Goal: Information Seeking & Learning: Compare options

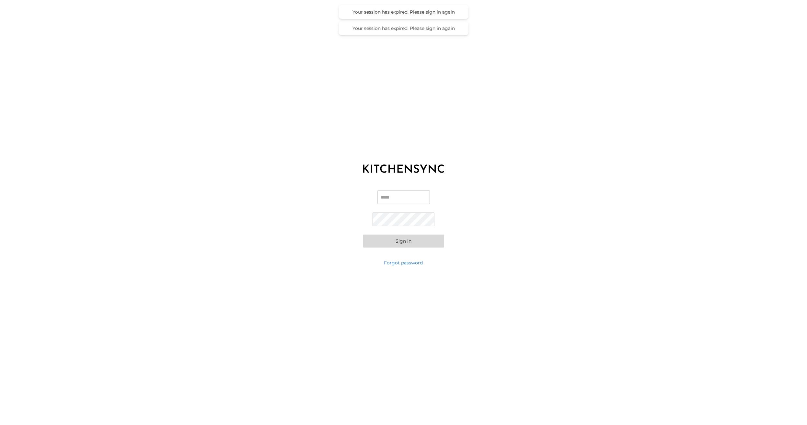
type input "**********"
click at [398, 241] on button "Sign in" at bounding box center [403, 240] width 81 height 13
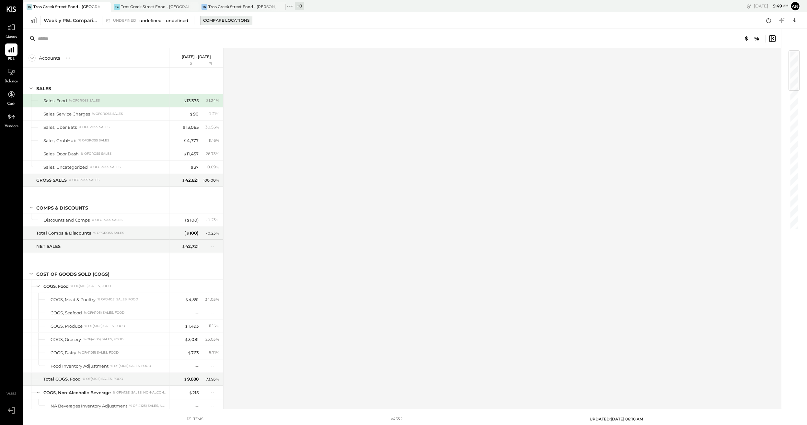
click at [226, 20] on div "Compare Locations" at bounding box center [226, 21] width 46 height 6
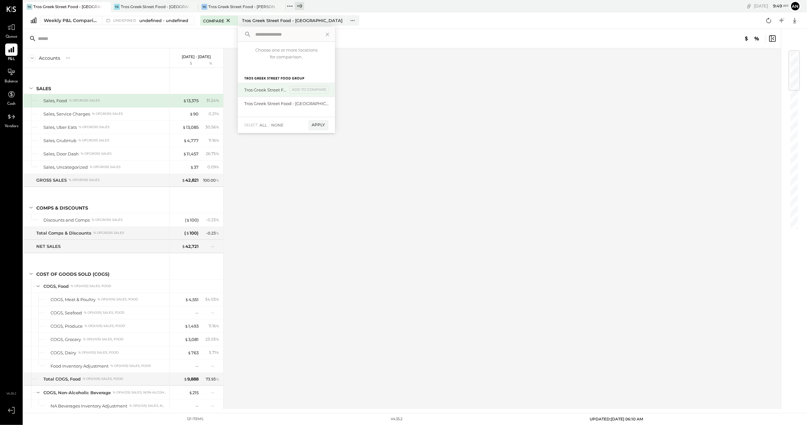
click at [263, 88] on div "Tros Greek Street Food - [PERSON_NAME]" at bounding box center [265, 90] width 43 height 6
click at [308, 93] on div "add to compare" at bounding box center [309, 90] width 39 height 8
click at [306, 99] on div "add to compare" at bounding box center [309, 103] width 39 height 8
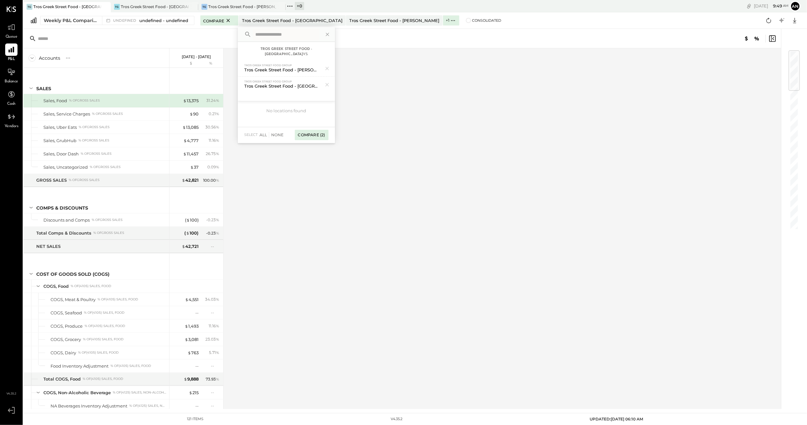
click at [318, 130] on div "Compare (2)" at bounding box center [312, 135] width 34 height 10
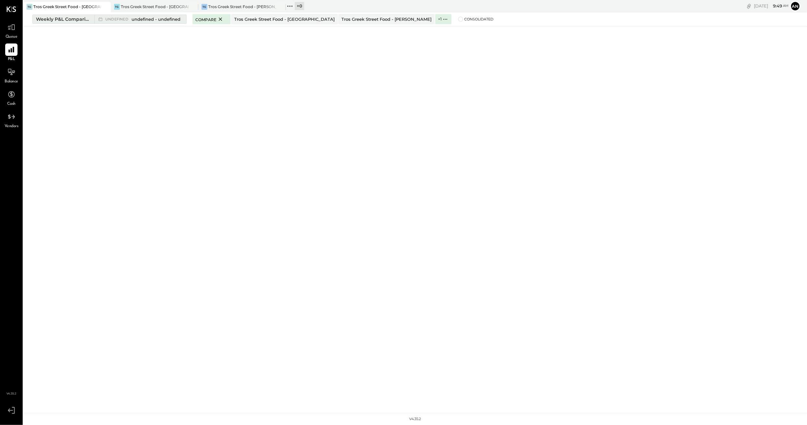
click at [122, 20] on span "undefined" at bounding box center [117, 20] width 25 height 4
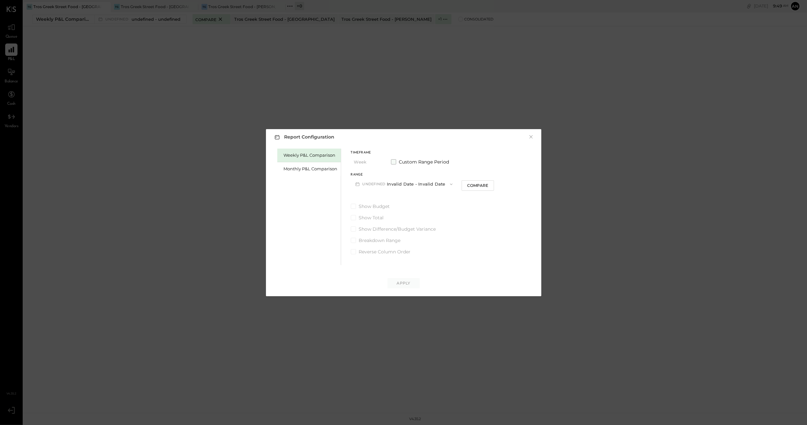
click at [396, 164] on span at bounding box center [393, 161] width 5 height 5
click at [328, 158] on div "Weekly P&L Comparison" at bounding box center [311, 155] width 54 height 6
click at [415, 186] on icon "button" at bounding box center [413, 183] width 5 height 5
click at [396, 198] on span "[DATE] - [DATE]" at bounding box center [382, 198] width 31 height 6
click at [401, 284] on div "Apply" at bounding box center [404, 283] width 14 height 6
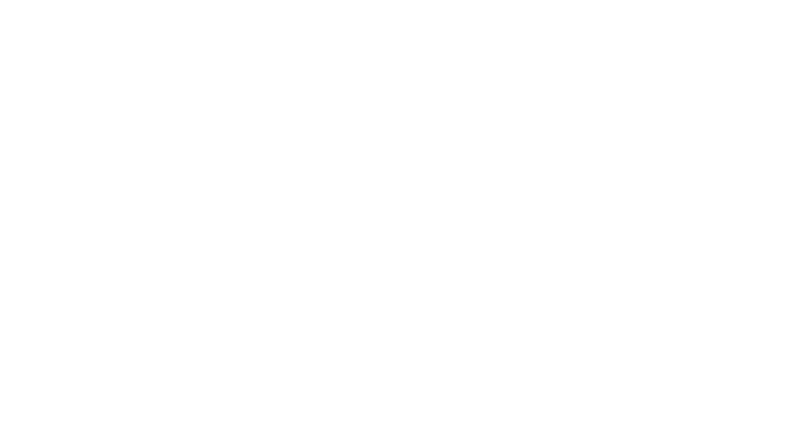
drag, startPoint x: 0, startPoint y: 16, endPoint x: 180, endPoint y: 68, distance: 187.7
click at [216, 0] on html at bounding box center [403, 0] width 807 height 0
click at [8, 0] on html at bounding box center [403, 0] width 807 height 0
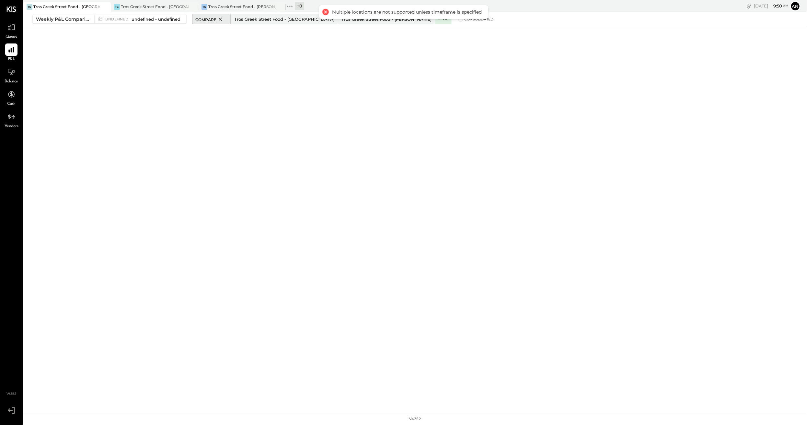
click at [223, 19] on icon at bounding box center [220, 19] width 8 height 8
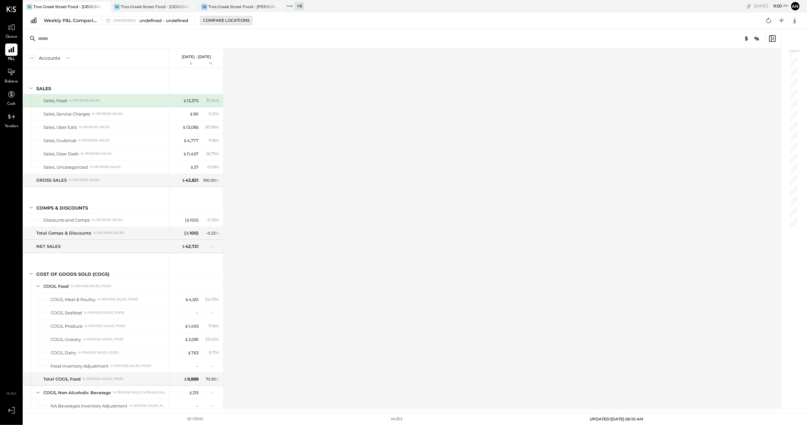
click at [220, 22] on div "Compare Locations" at bounding box center [226, 21] width 46 height 6
click at [0, 0] on div "add to compare" at bounding box center [0, 0] width 0 height 0
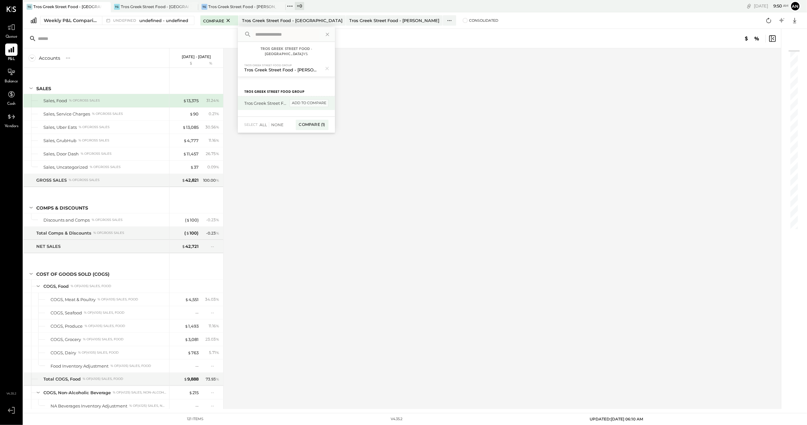
click at [294, 99] on div "add to compare" at bounding box center [309, 103] width 39 height 8
click at [315, 131] on div "Compare (2)" at bounding box center [312, 135] width 34 height 10
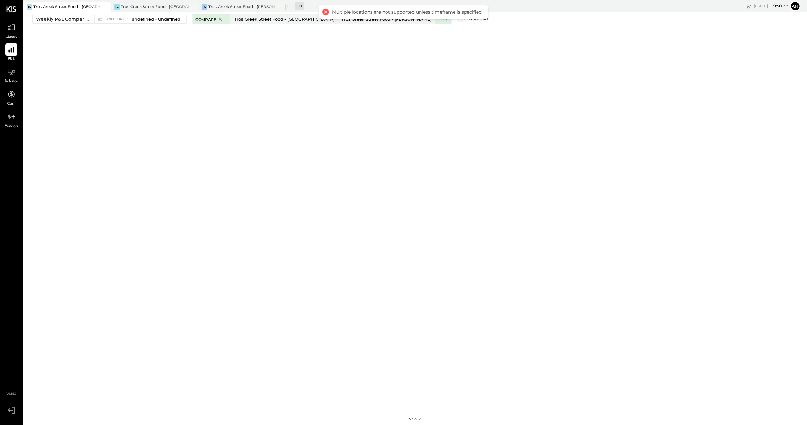
click at [328, 10] on div at bounding box center [325, 11] width 9 height 9
click at [326, 10] on div at bounding box center [325, 11] width 9 height 9
click at [155, 43] on div "TG Tros Greek Street Food - Hoboken TG Tros Greek Street Food - Jersey City TG …" at bounding box center [415, 206] width 784 height 413
click at [86, 19] on div "Weekly P&L Comparison" at bounding box center [63, 19] width 54 height 6
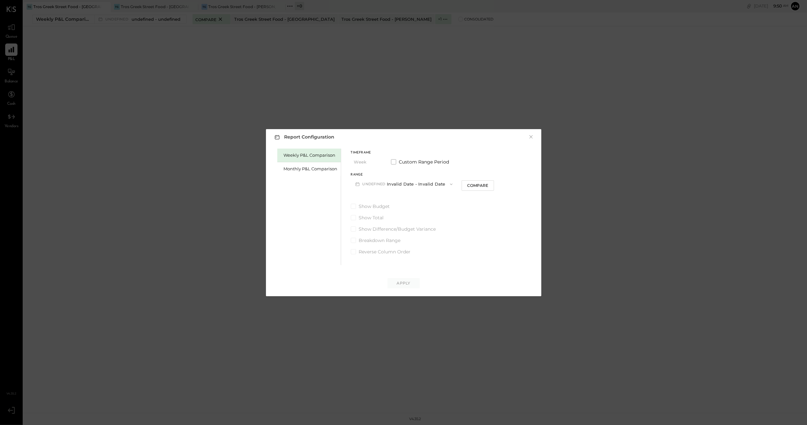
click at [313, 158] on div "Weekly P&L Comparison" at bounding box center [311, 155] width 54 height 6
click at [415, 185] on icon "button" at bounding box center [413, 183] width 5 height 5
click at [407, 196] on div "W38 Sep 15 - 21, 2025" at bounding box center [388, 199] width 74 height 14
click at [439, 187] on div "Compare" at bounding box center [439, 185] width 21 height 6
click at [401, 286] on div "Apply" at bounding box center [404, 283] width 14 height 6
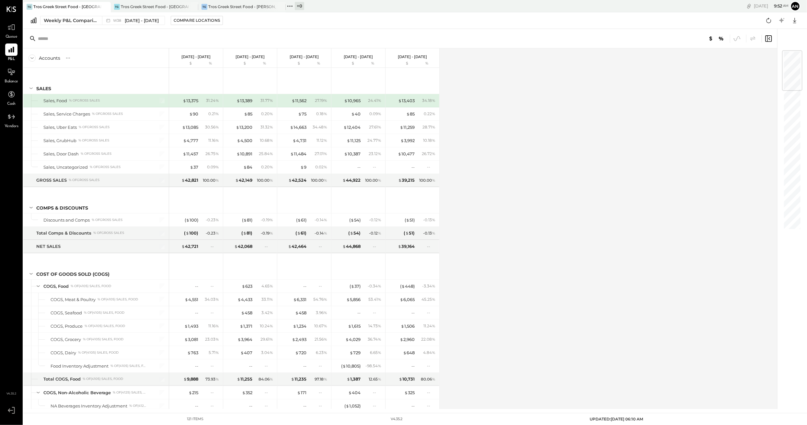
click at [81, 7] on div "Tros Greek Street Food - [GEOGRAPHIC_DATA]" at bounding box center [67, 7] width 68 height 6
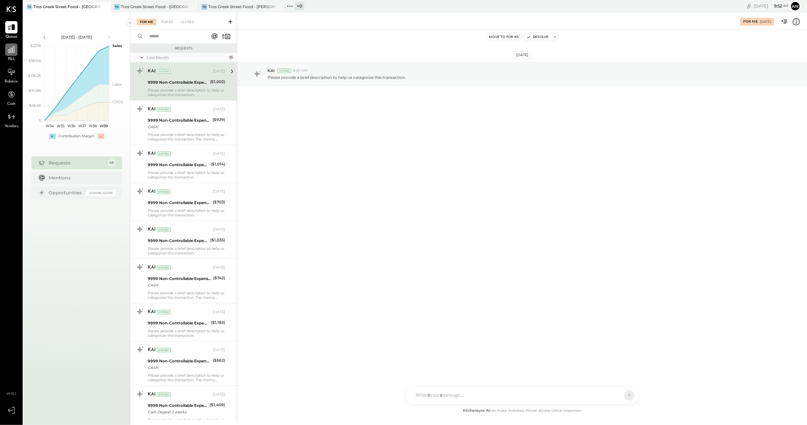
click at [15, 53] on icon at bounding box center [11, 49] width 8 height 8
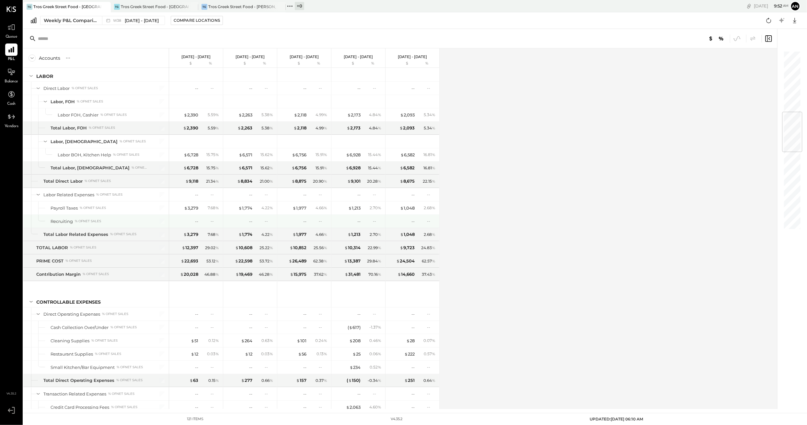
scroll to position [417, 0]
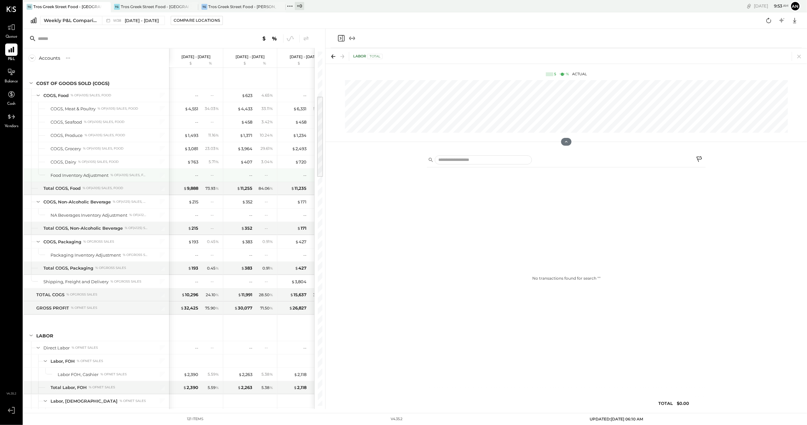
scroll to position [158, 0]
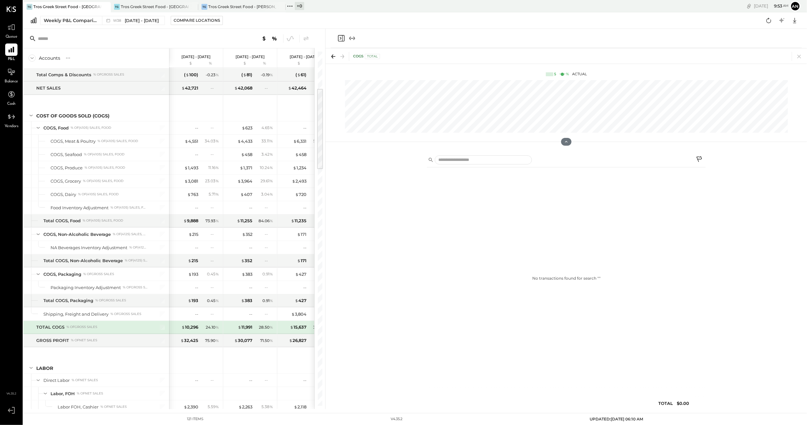
click at [97, 324] on div "% of GROSS SALES" at bounding box center [81, 326] width 31 height 5
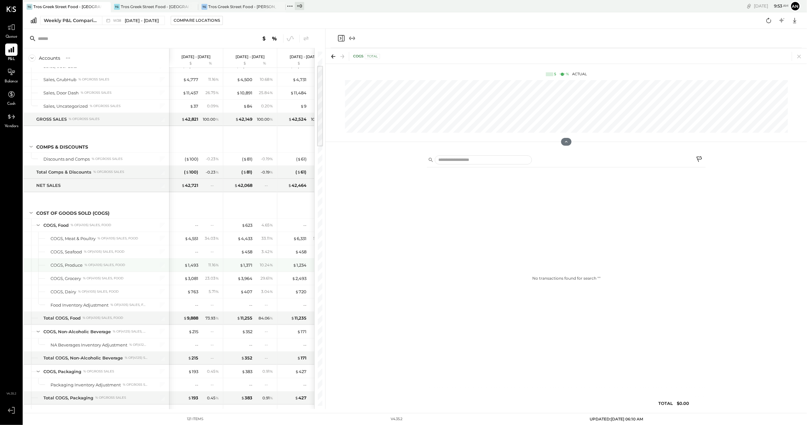
scroll to position [93, 0]
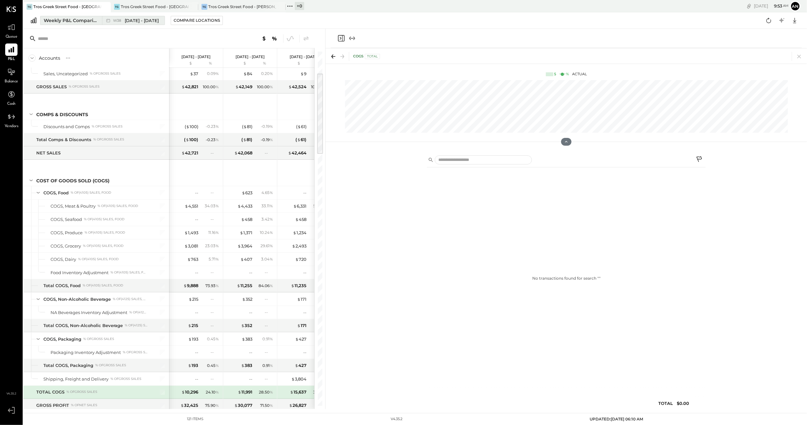
click at [139, 18] on span "[DATE] - [DATE]" at bounding box center [142, 21] width 34 height 6
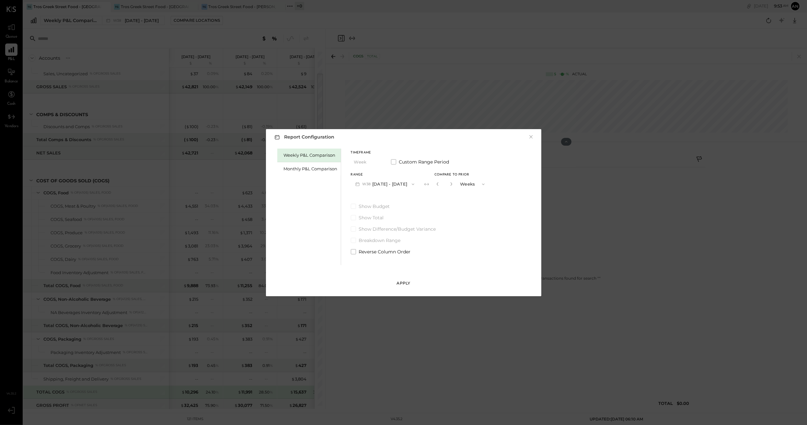
click at [402, 280] on button "Apply" at bounding box center [404, 283] width 32 height 10
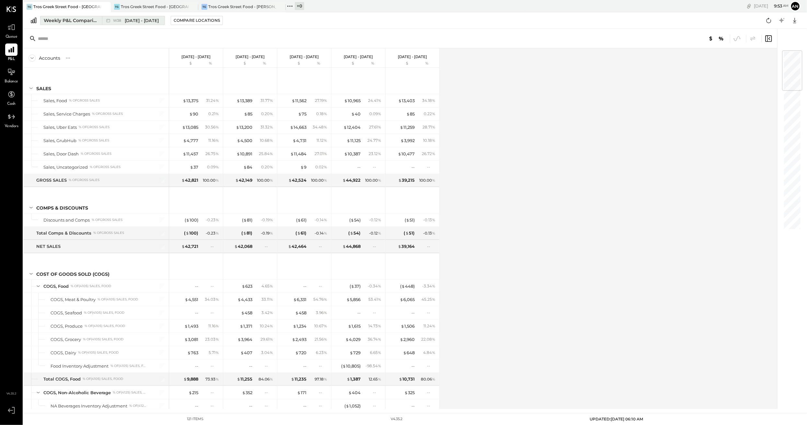
click at [78, 21] on div "Weekly P&L Comparison" at bounding box center [71, 20] width 54 height 6
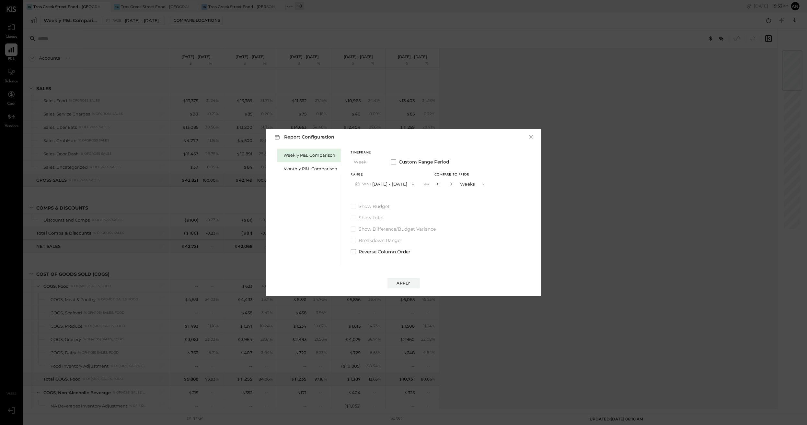
click at [436, 185] on icon "button" at bounding box center [438, 184] width 4 height 4
type input "*"
click at [436, 185] on icon "button" at bounding box center [438, 184] width 4 height 4
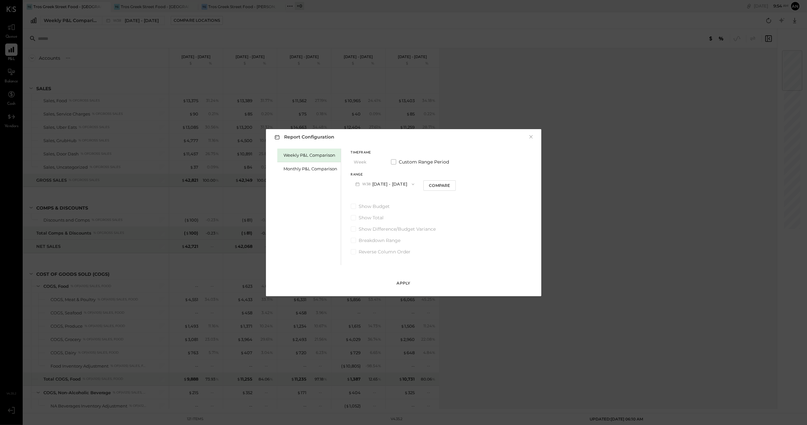
click at [402, 281] on button "Apply" at bounding box center [404, 283] width 32 height 10
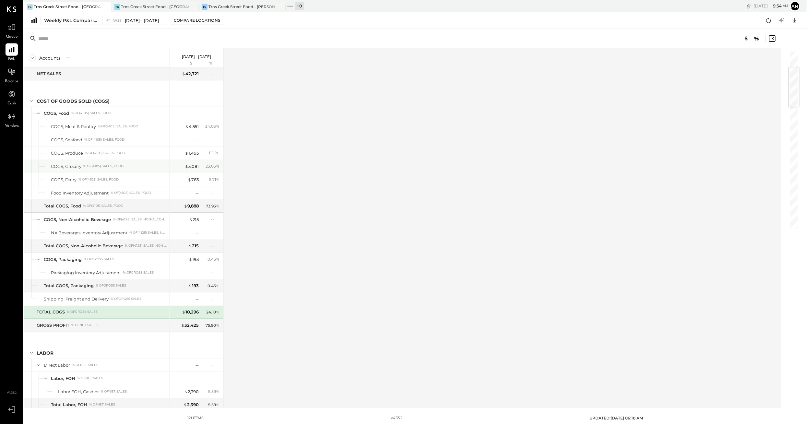
scroll to position [140, 0]
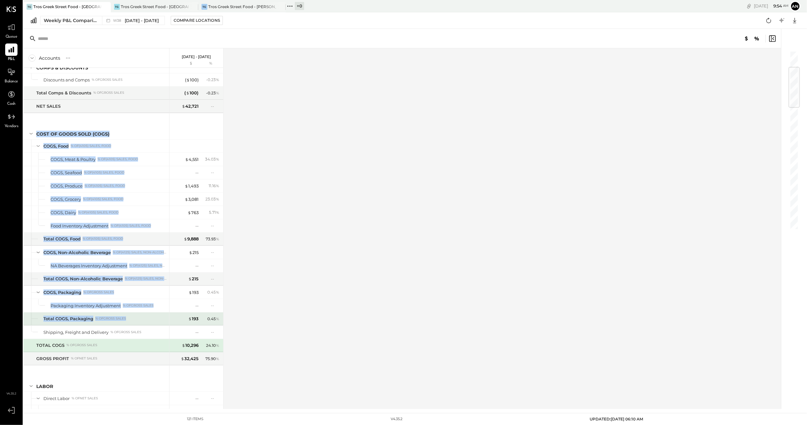
drag, startPoint x: 30, startPoint y: 113, endPoint x: 160, endPoint y: 312, distance: 237.8
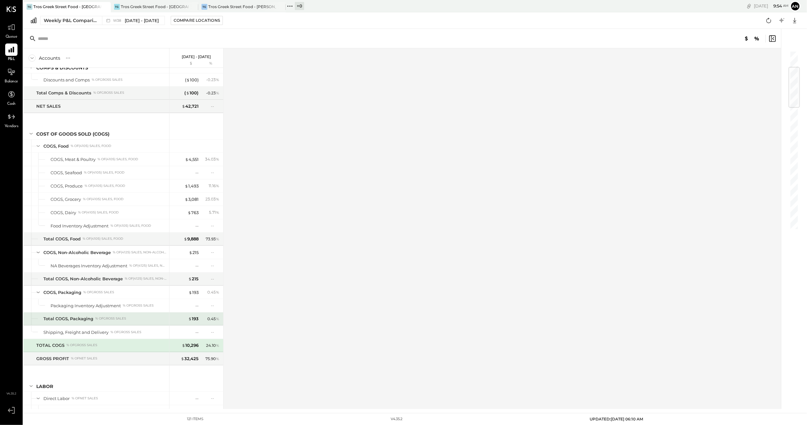
drag, startPoint x: 160, startPoint y: 312, endPoint x: 327, endPoint y: 154, distance: 229.5
click at [327, 154] on div "Accounts S % GL Sep 15 - 21, 2025 $ % SALES Sales, Food % of GROSS SALES Sales,…" at bounding box center [402, 228] width 759 height 360
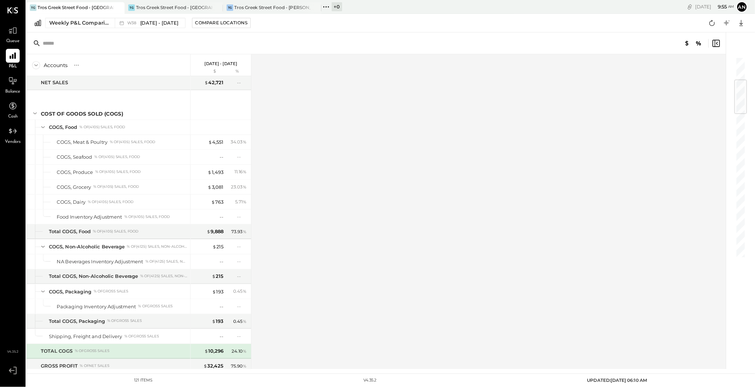
scroll to position [173, 0]
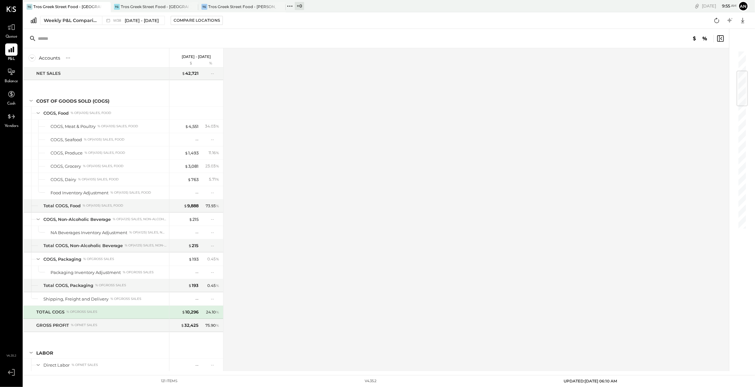
drag, startPoint x: 572, startPoint y: 1, endPoint x: 281, endPoint y: 155, distance: 329.2
click at [281, 155] on div "Accounts S % GL Sep 15 - 21, 2025 $ % SALES Sales, Food % of GROSS SALES Sales,…" at bounding box center [376, 209] width 707 height 323
click at [172, 3] on div "TG Tros Greek Street Food - Jersey City" at bounding box center [155, 7] width 88 height 10
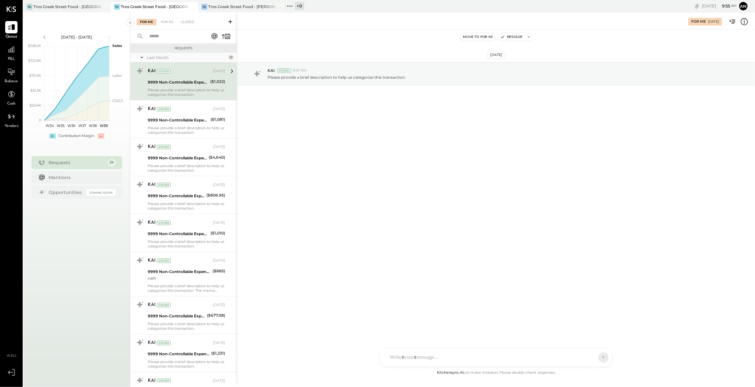
click at [6, 57] on div "P&L" at bounding box center [11, 52] width 12 height 19
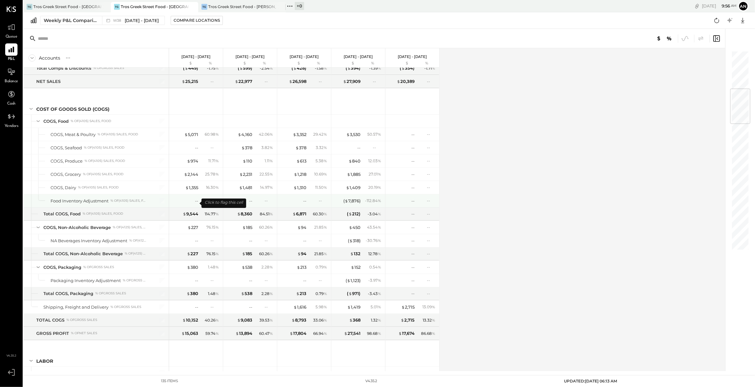
scroll to position [365, 0]
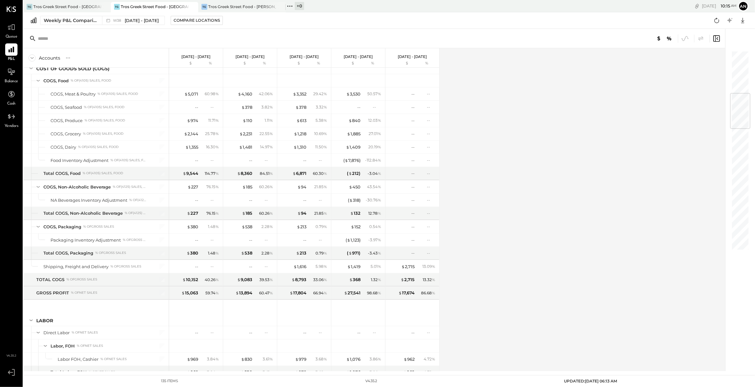
click at [487, 112] on div "Accounts S % GL Sep 15 - 21, 2025 $ % Sep 8 - 14, 2025 $ % Sep 1 - 7, 2025 $ % …" at bounding box center [374, 209] width 703 height 323
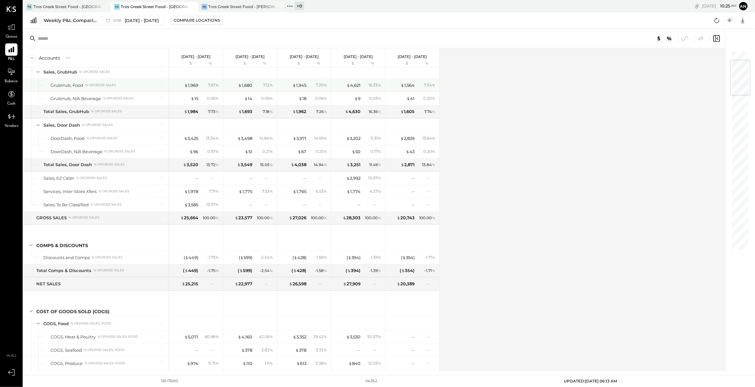
scroll to position [0, 0]
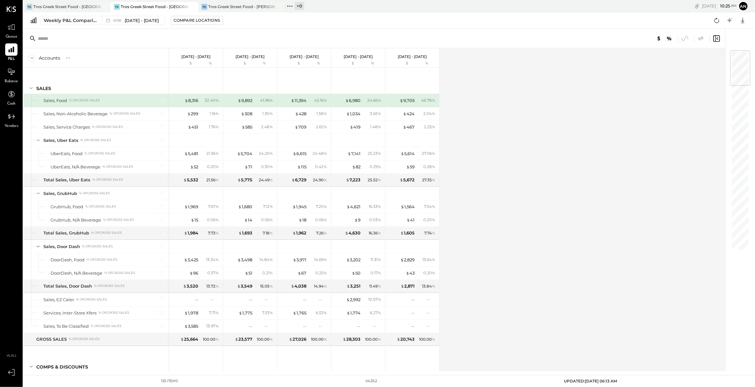
click at [717, 38] on icon at bounding box center [718, 38] width 2 height 3
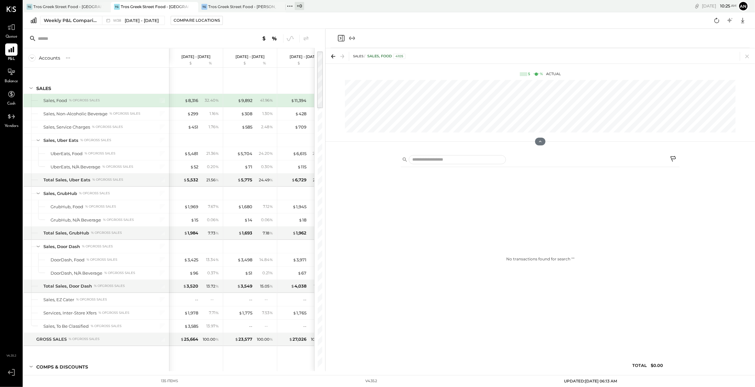
click at [338, 35] on icon "Close panel" at bounding box center [341, 38] width 8 height 8
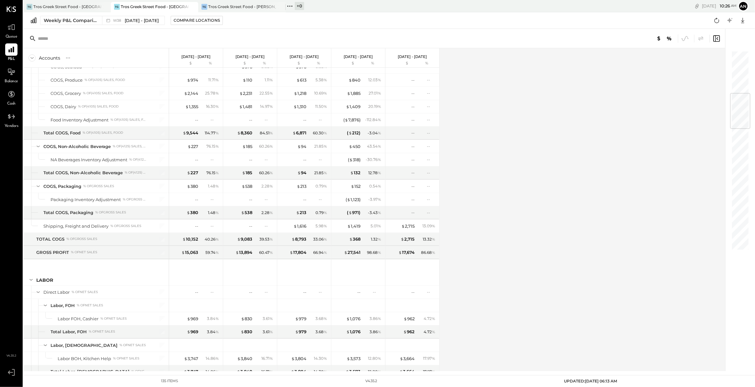
scroll to position [365, 0]
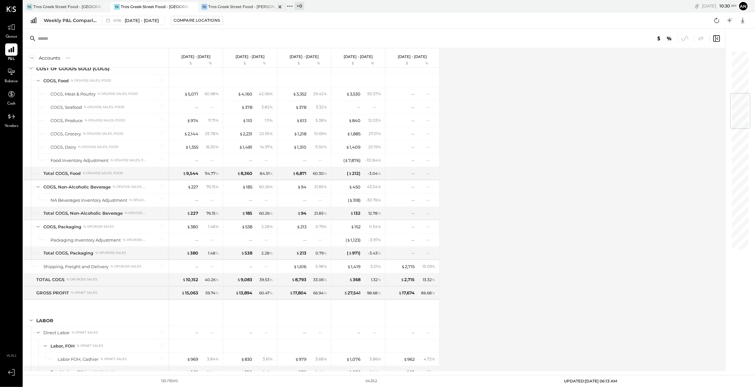
click at [229, 7] on div "Tros Greek Street Food - [PERSON_NAME]" at bounding box center [242, 7] width 68 height 6
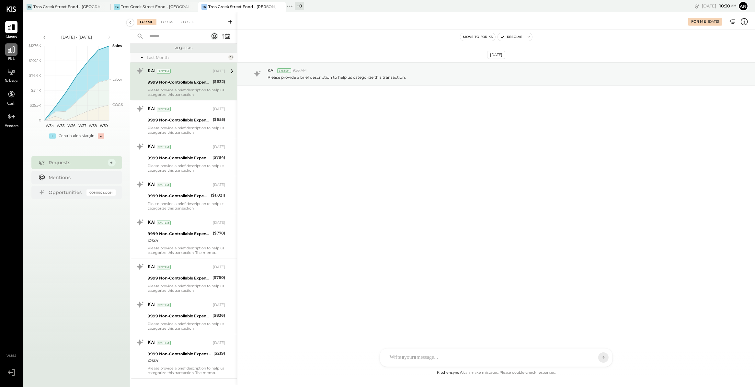
click at [10, 48] on icon at bounding box center [11, 49] width 8 height 8
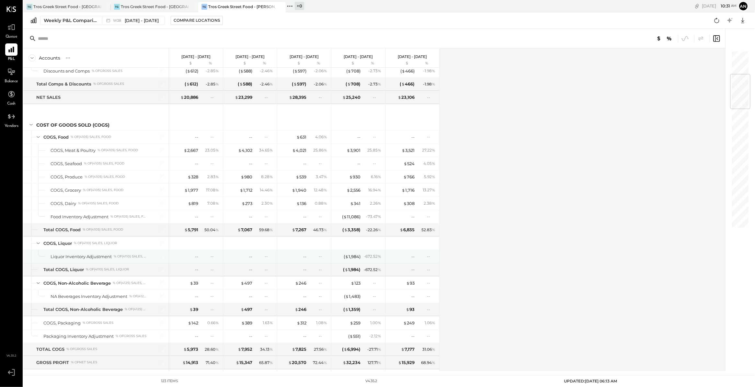
scroll to position [203, 0]
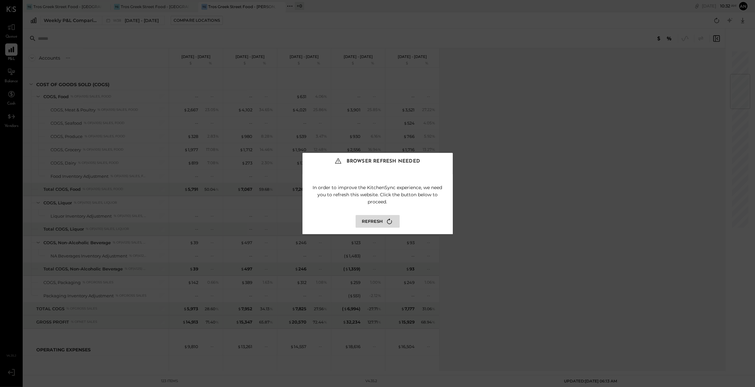
click at [374, 221] on button "Refresh" at bounding box center [378, 221] width 44 height 13
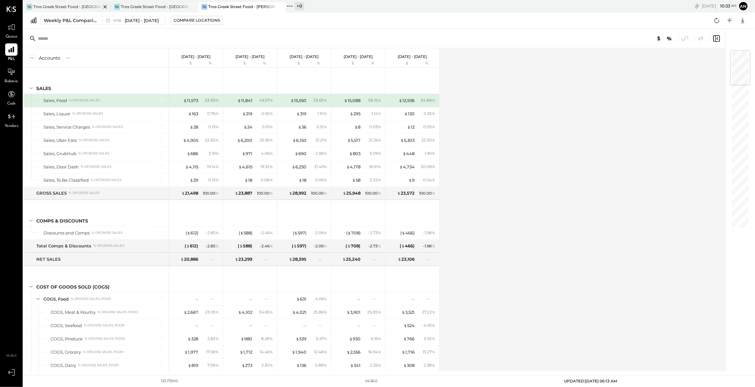
click at [40, 6] on div "Tros Greek Street Food - [GEOGRAPHIC_DATA]" at bounding box center [67, 7] width 68 height 6
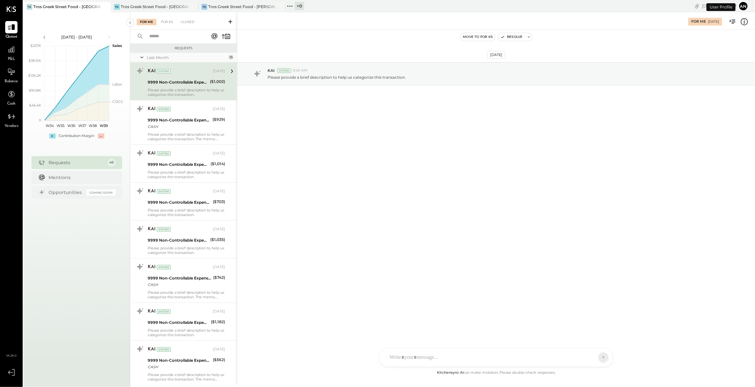
click at [10, 57] on span "P&L" at bounding box center [11, 59] width 7 height 6
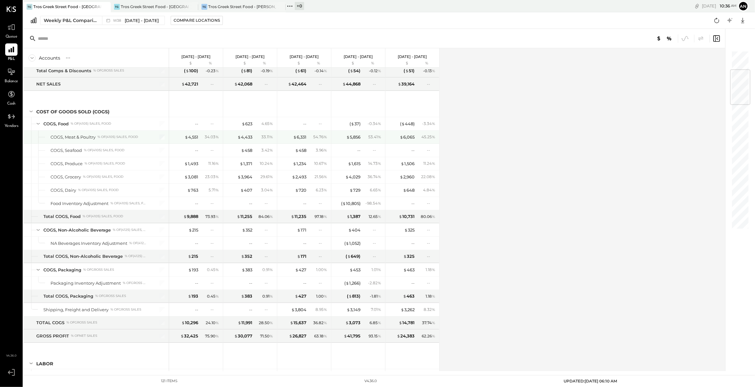
scroll to position [203, 0]
